Goal: Task Accomplishment & Management: Manage account settings

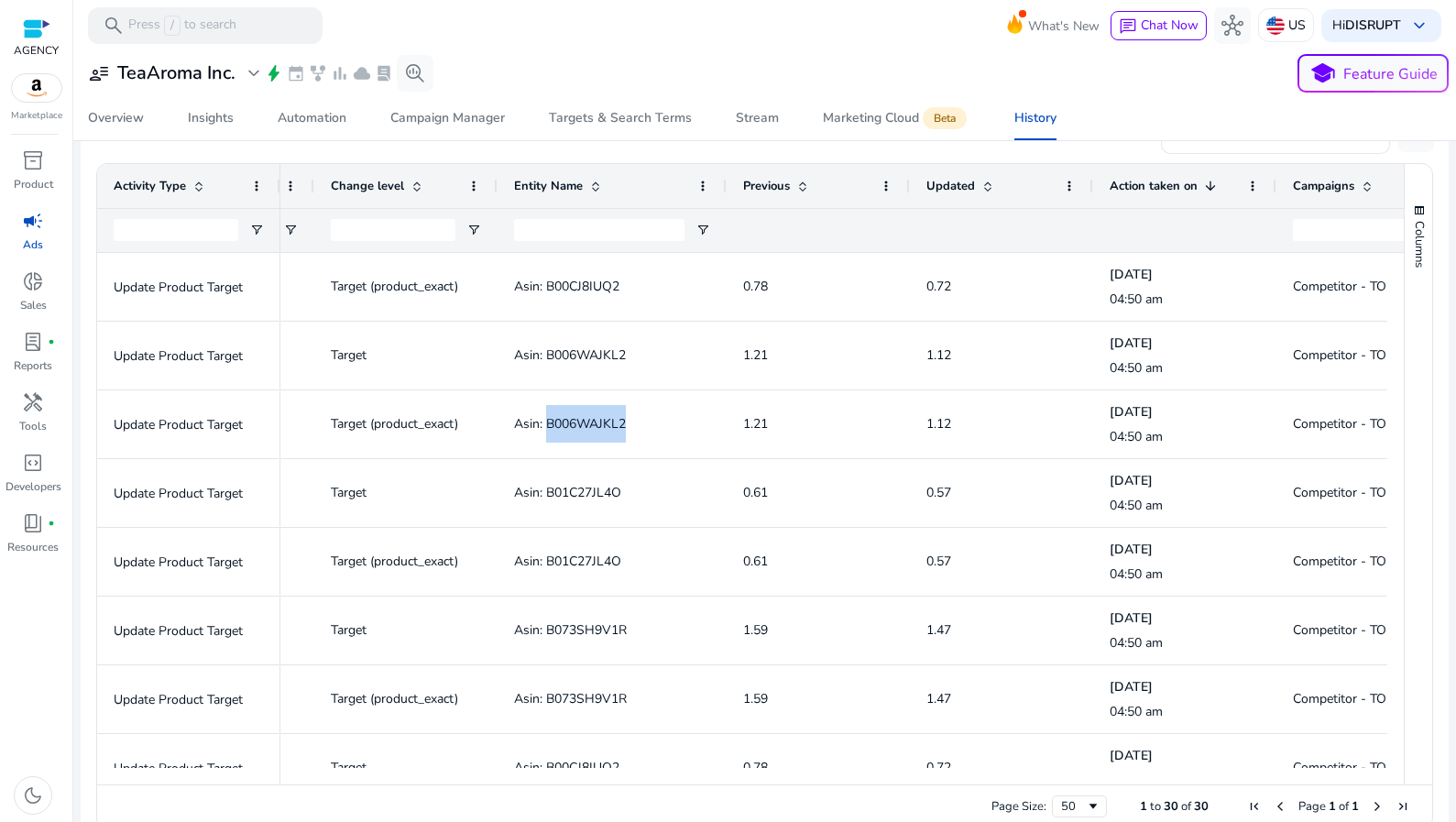
scroll to position [327, 0]
click at [41, 230] on span "campaign" at bounding box center [32, 221] width 22 height 22
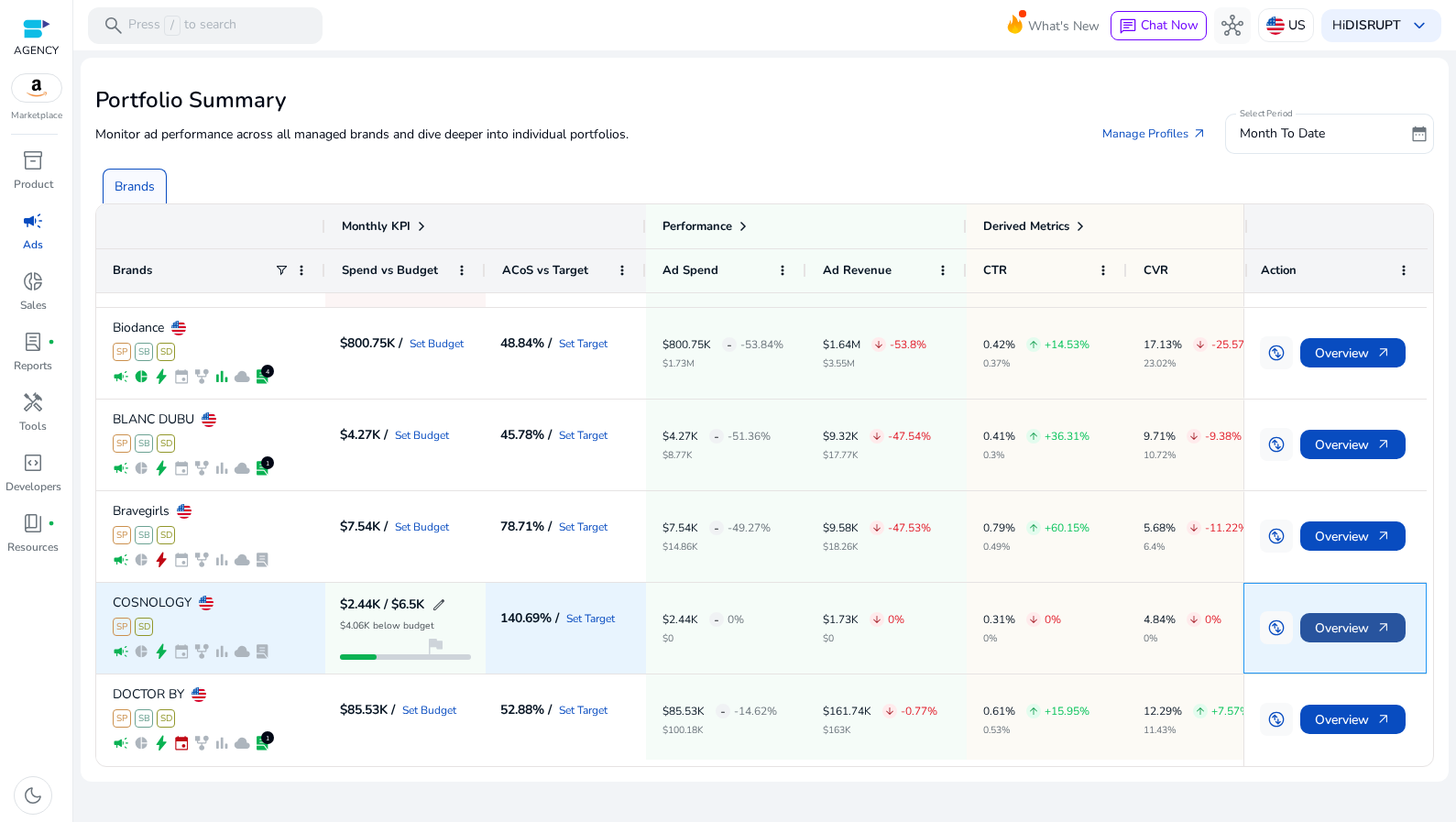
click at [1385, 631] on span "arrow_outward" at bounding box center [1384, 628] width 15 height 15
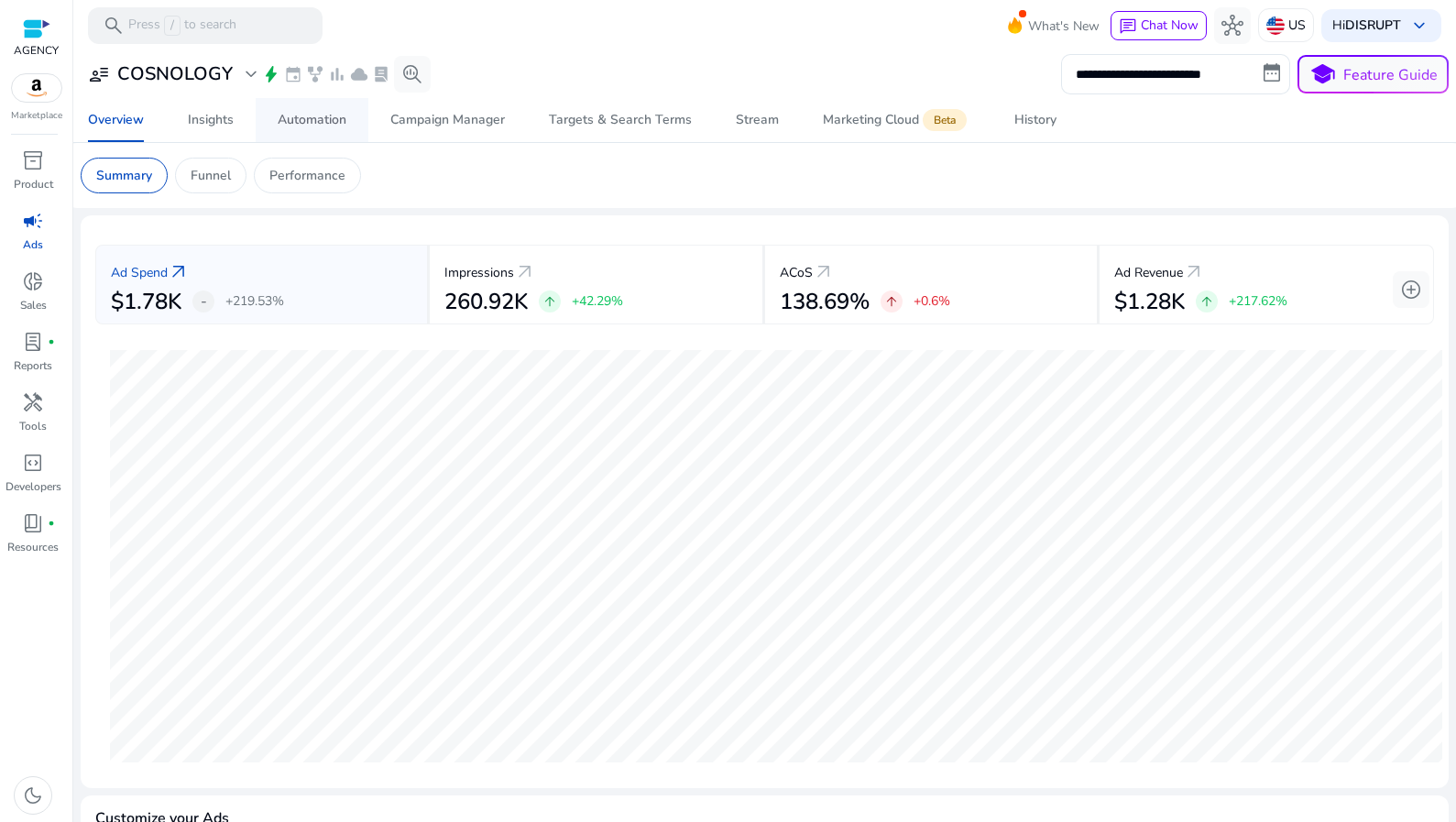
click at [272, 122] on link "Automation" at bounding box center [312, 120] width 113 height 44
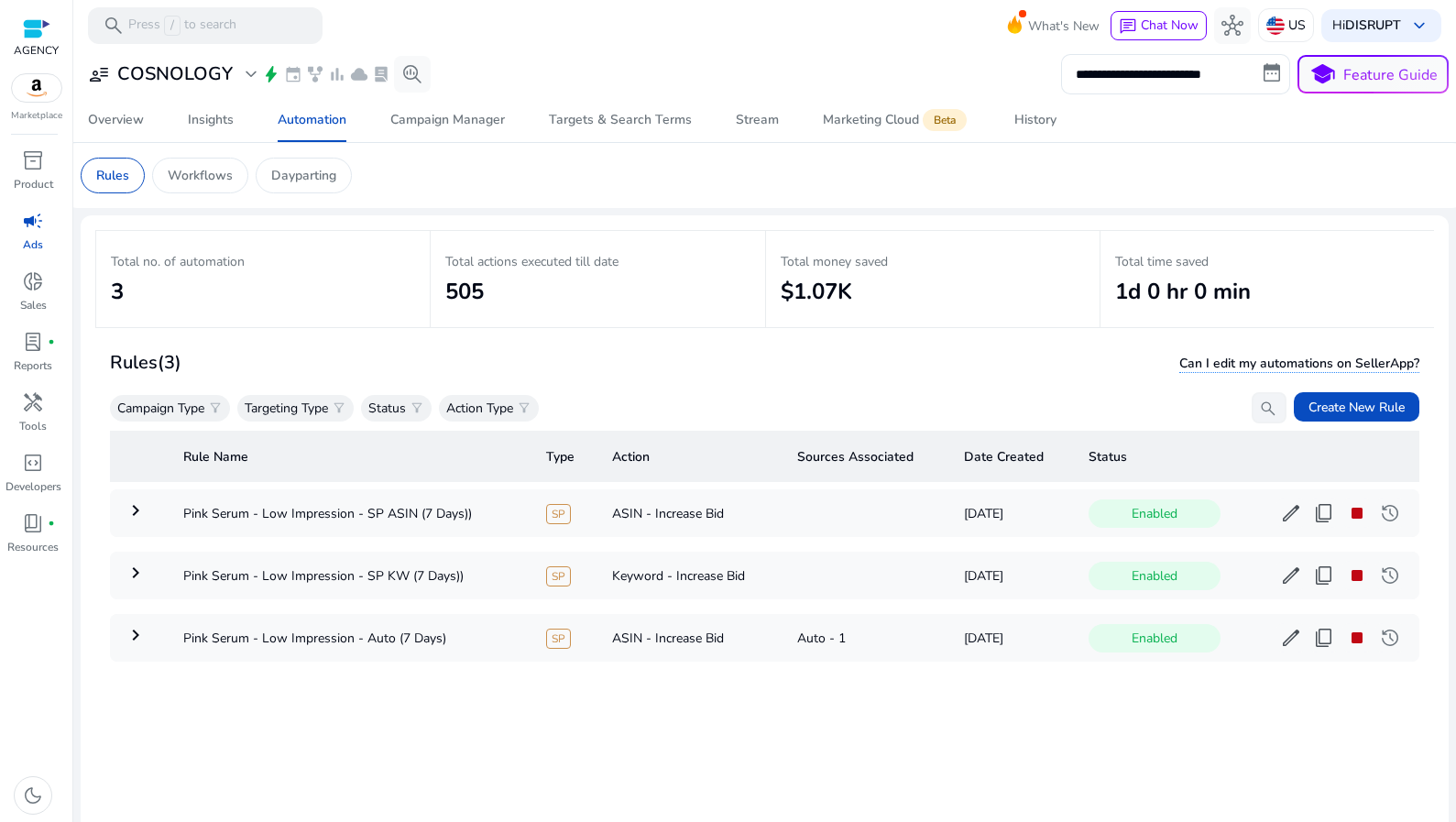
click at [564, 363] on div "Rules (3) Can I edit my automations on SellerApp?" at bounding box center [765, 362] width 1310 height 31
click at [1346, 516] on span "stop" at bounding box center [1356, 513] width 22 height 22
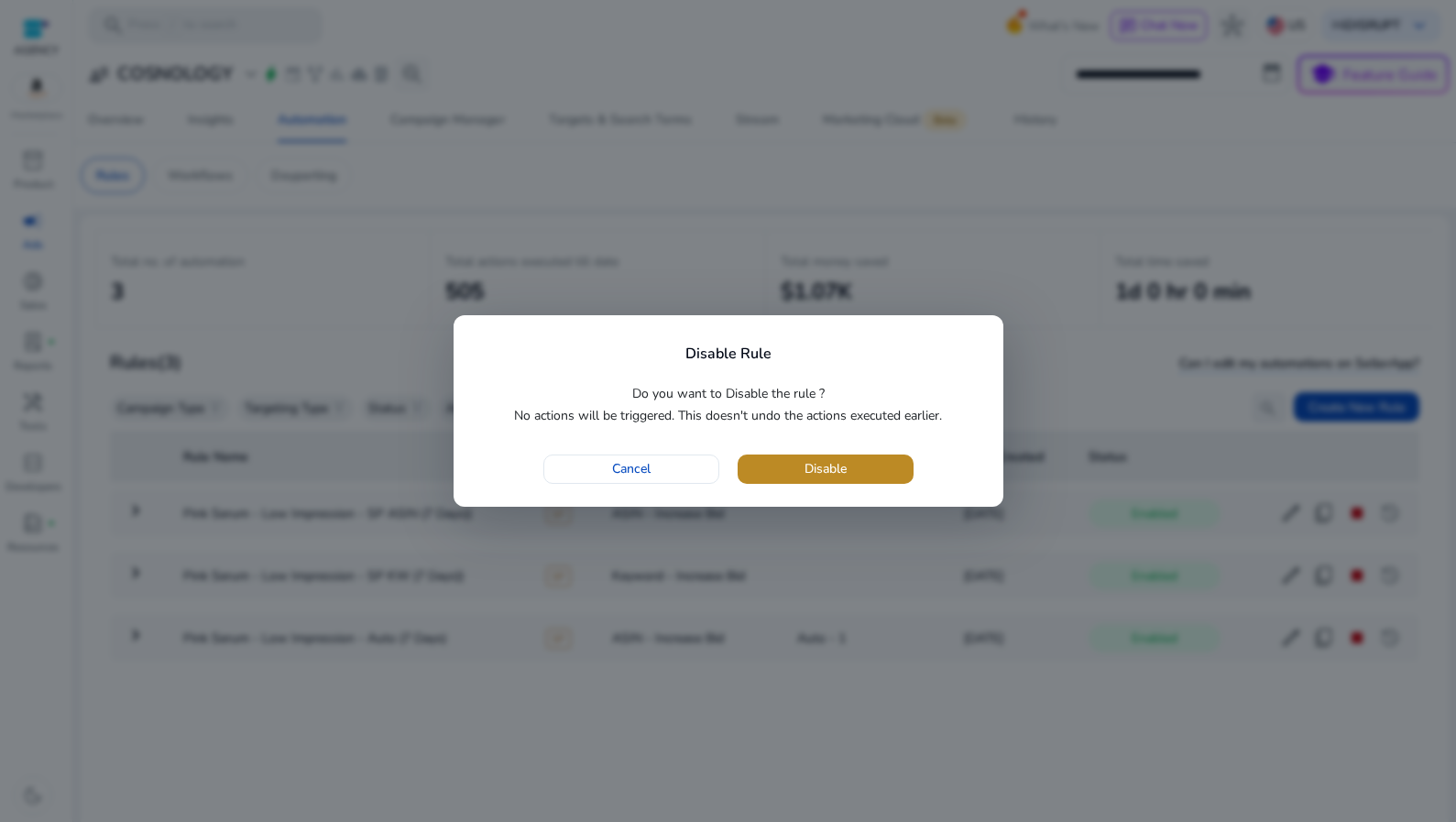
click at [878, 469] on span "button" at bounding box center [825, 469] width 176 height 44
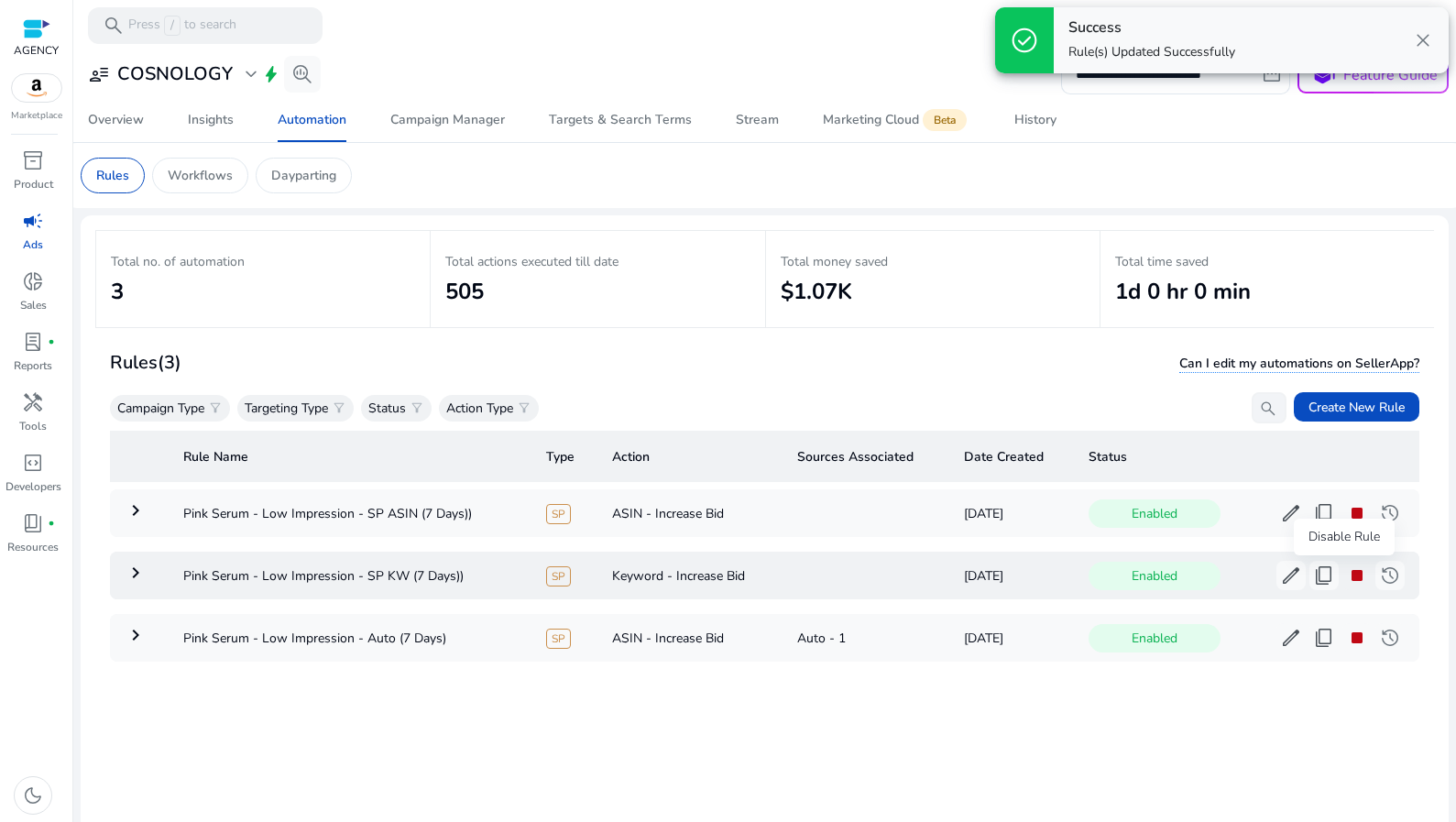
click at [1348, 581] on span "stop" at bounding box center [1356, 575] width 22 height 22
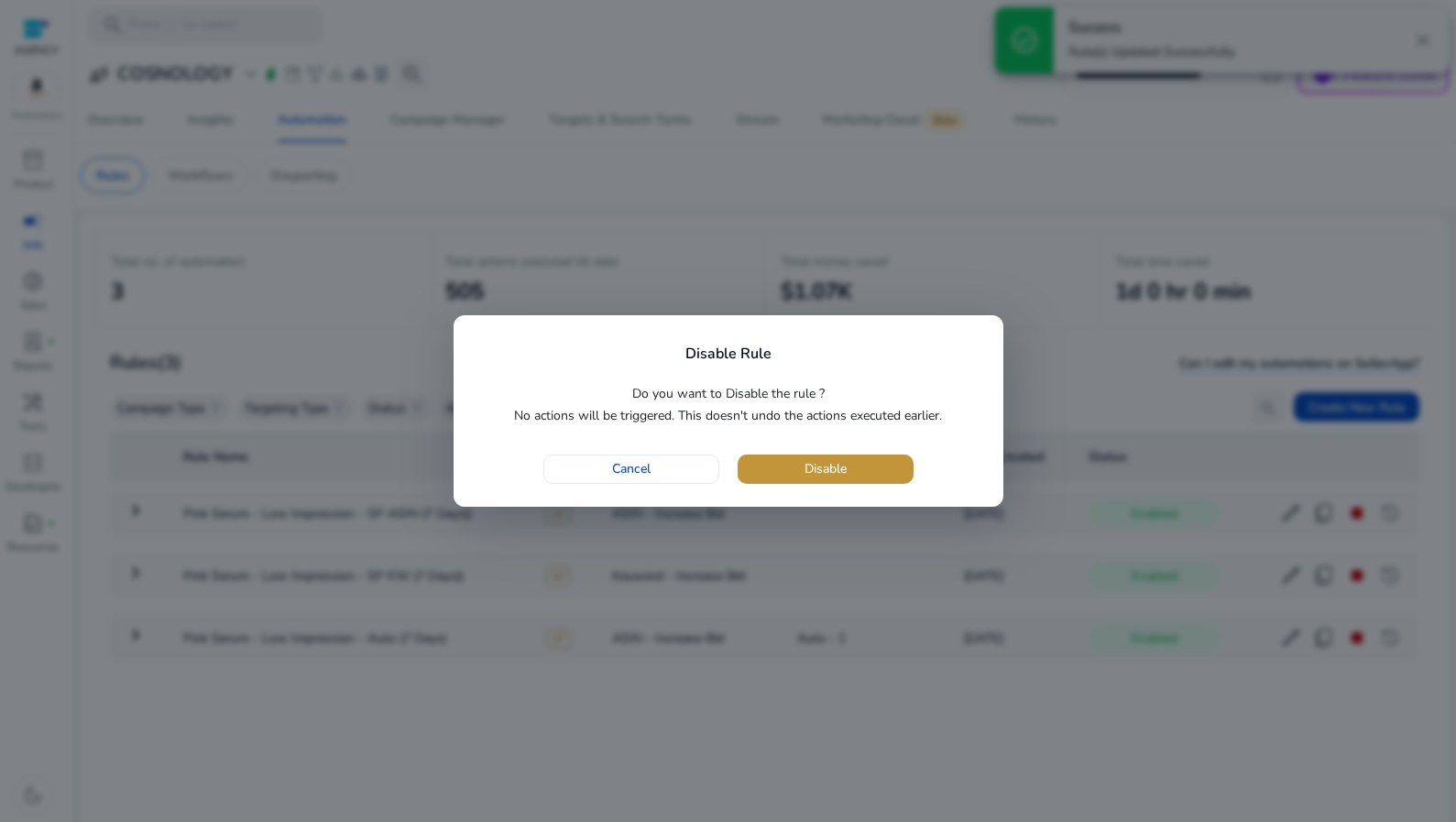
click at [885, 462] on span "button" at bounding box center [825, 469] width 176 height 44
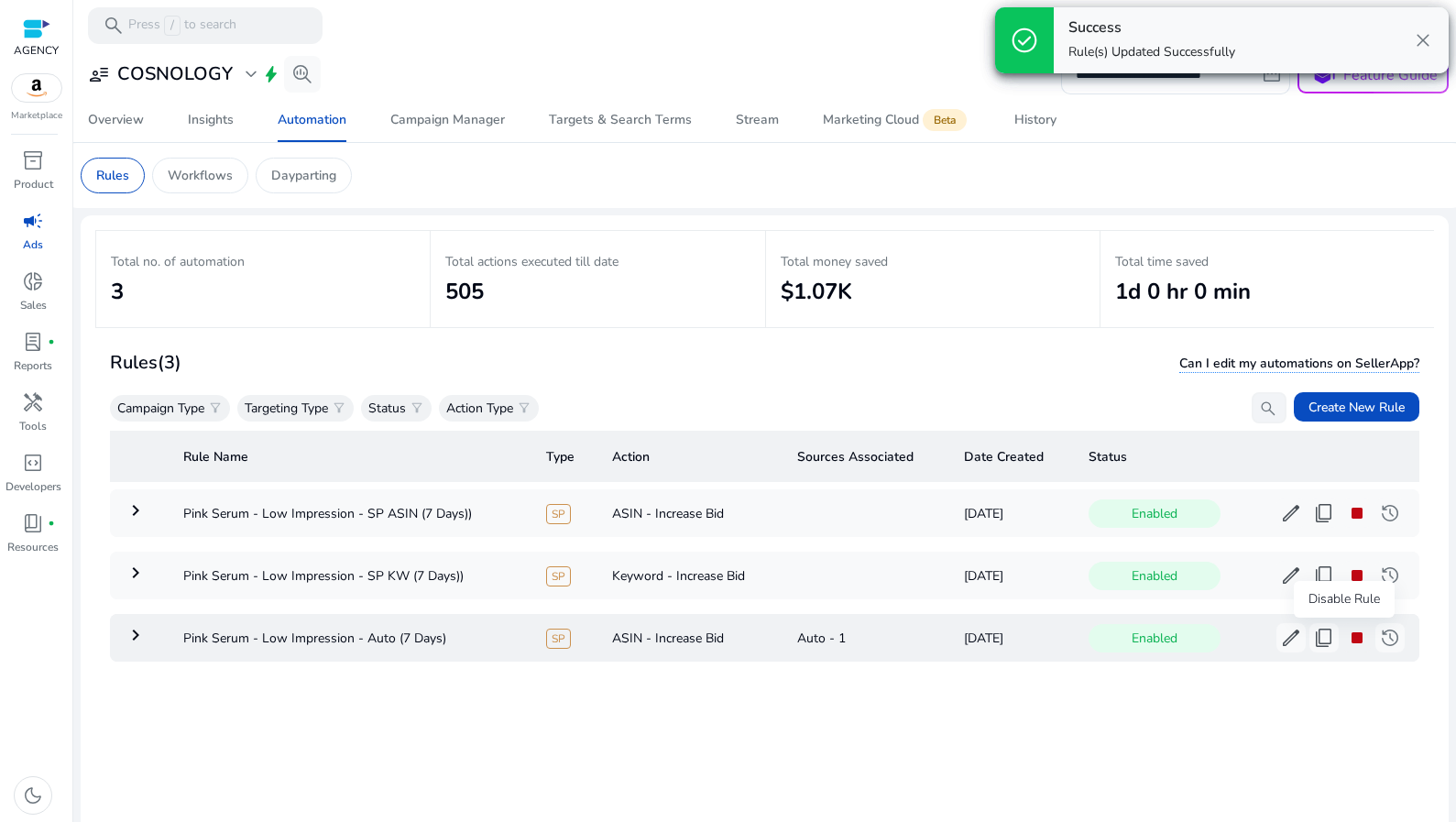
click at [1346, 633] on span "stop" at bounding box center [1356, 637] width 22 height 22
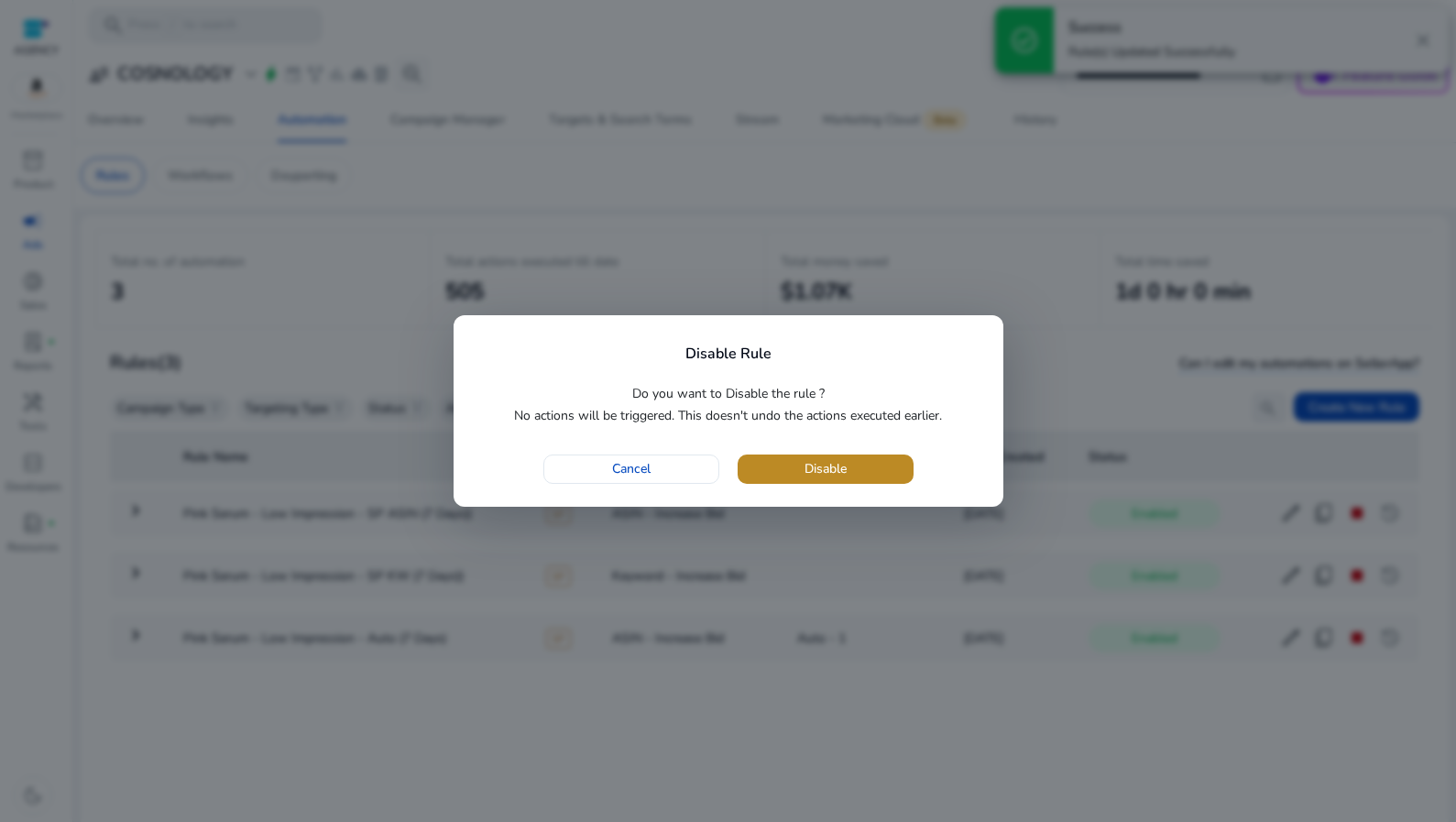
click at [879, 465] on span "button" at bounding box center [825, 469] width 176 height 44
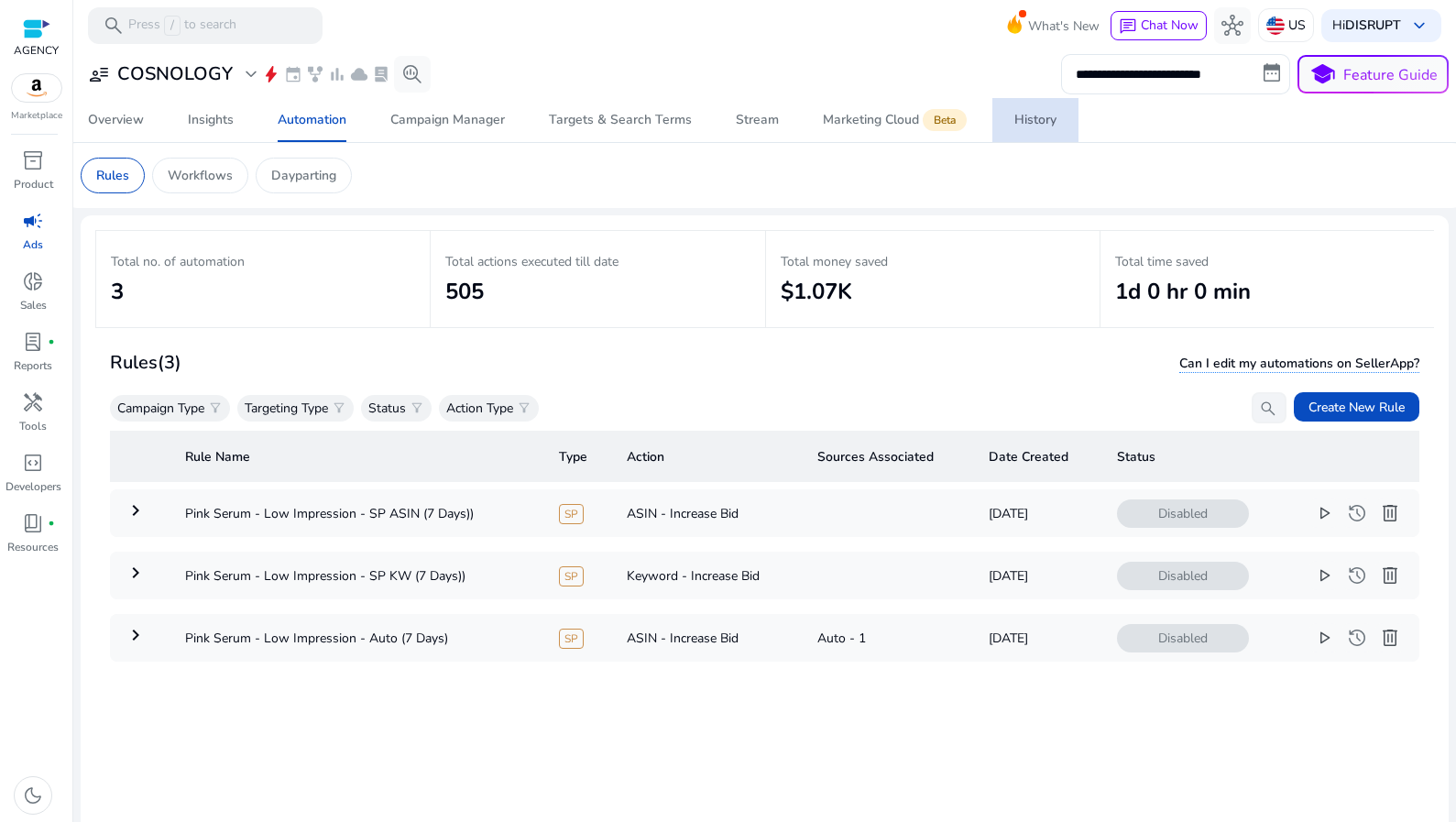
click at [1020, 117] on div "History" at bounding box center [1035, 120] width 42 height 13
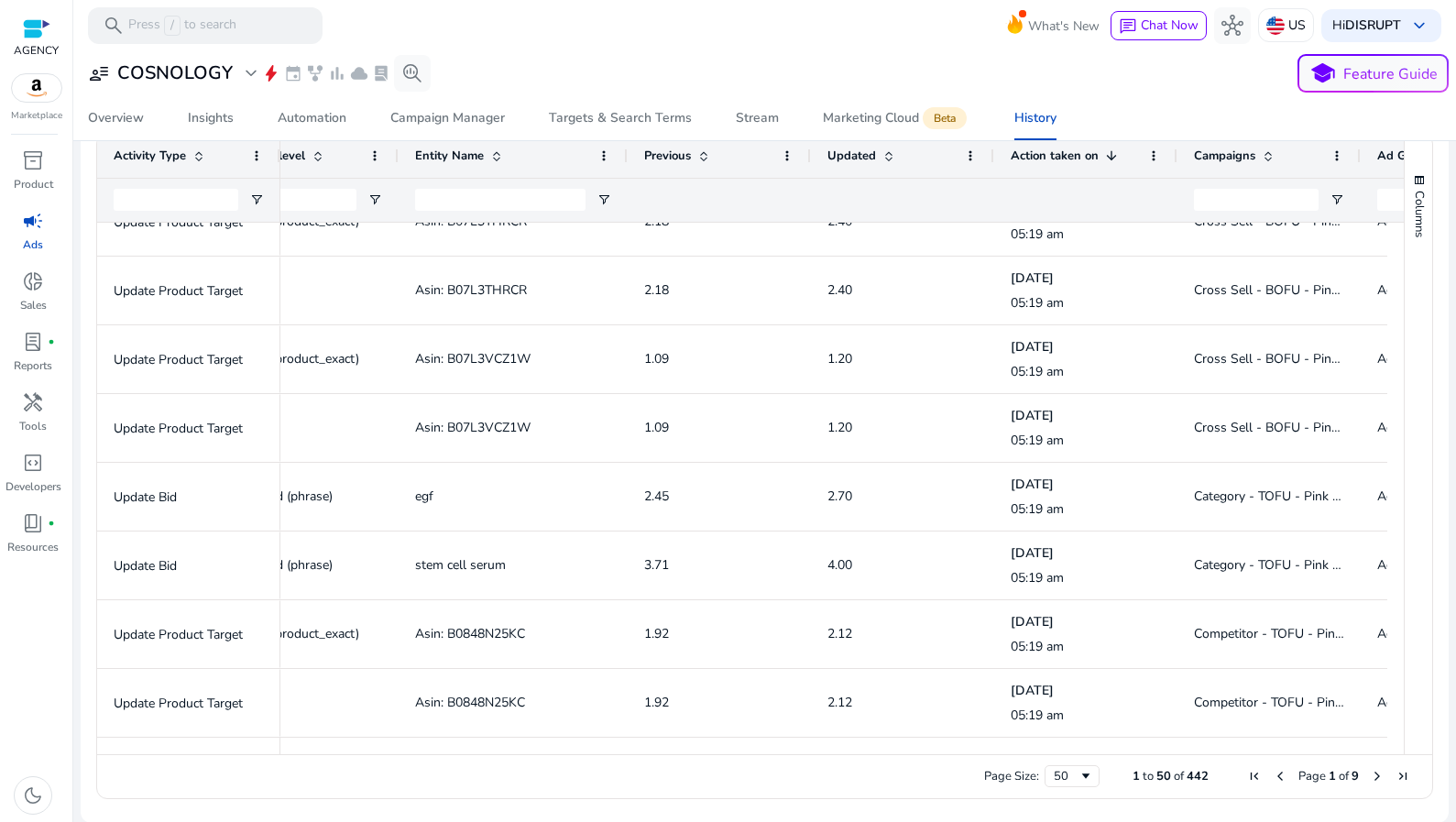
click at [1370, 776] on span "Next Page" at bounding box center [1378, 776] width 15 height 15
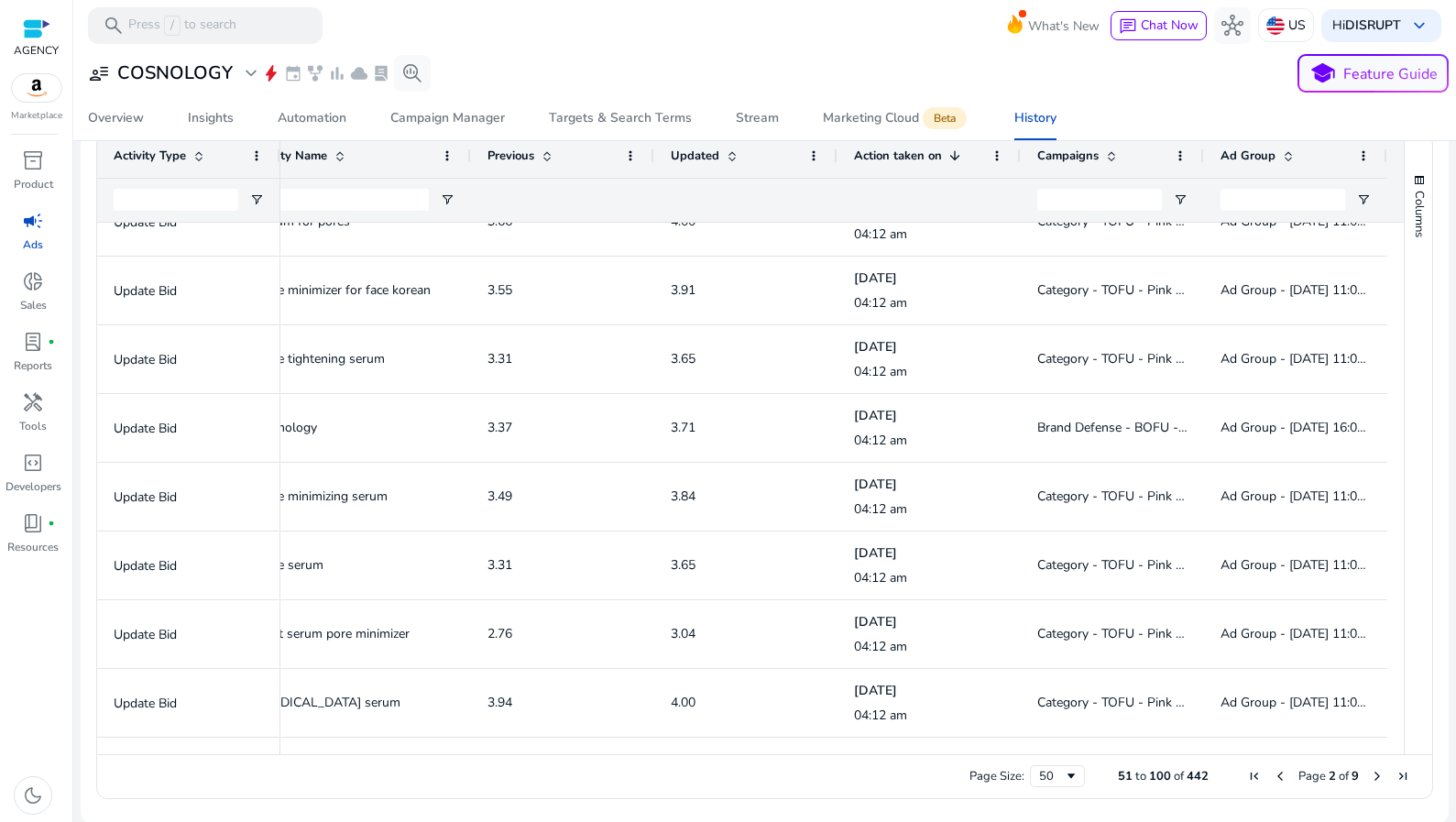
click at [1374, 776] on span "Next Page" at bounding box center [1378, 776] width 15 height 15
